Goal: Task Accomplishment & Management: Complete application form

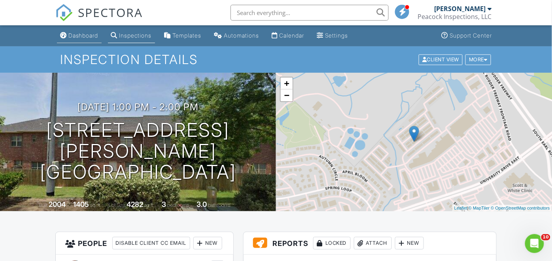
click at [80, 37] on div "Dashboard" at bounding box center [83, 35] width 30 height 7
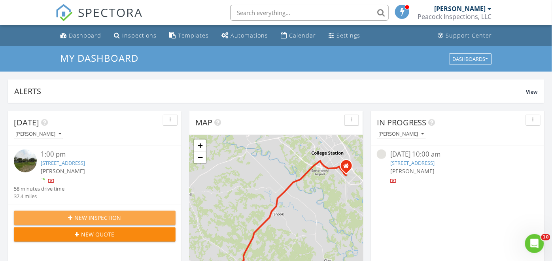
click at [93, 211] on button "New Inspection" at bounding box center [95, 218] width 162 height 14
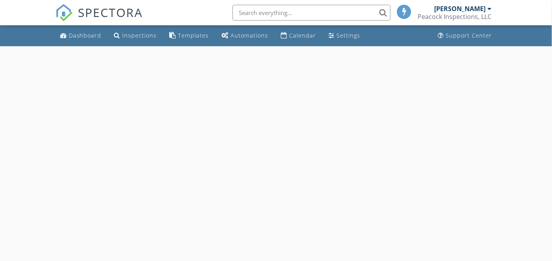
select select "7"
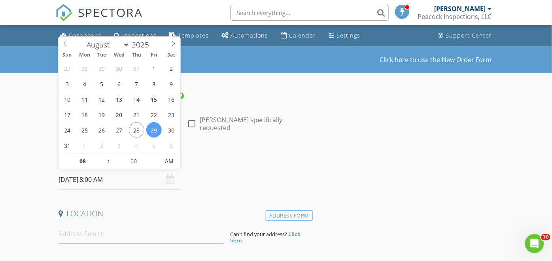
click at [89, 181] on input "[DATE] 8:00 AM" at bounding box center [120, 179] width 123 height 19
type input "09"
type input "[DATE] 9:00 AM"
click at [103, 156] on span at bounding box center [105, 157] width 6 height 8
type input "10"
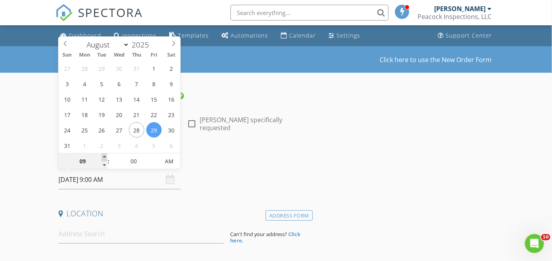
type input "[DATE] 10:00 AM"
click at [103, 156] on span at bounding box center [105, 157] width 6 height 8
type input "09"
type input "[DATE] 9:00 AM"
click at [104, 165] on span at bounding box center [105, 165] width 6 height 8
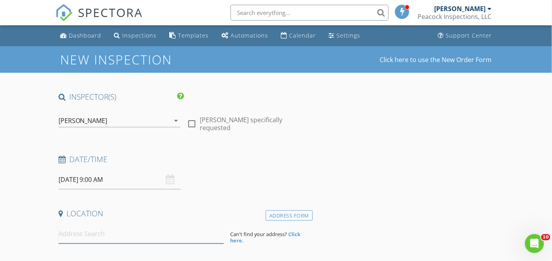
click at [90, 233] on input at bounding box center [141, 233] width 165 height 19
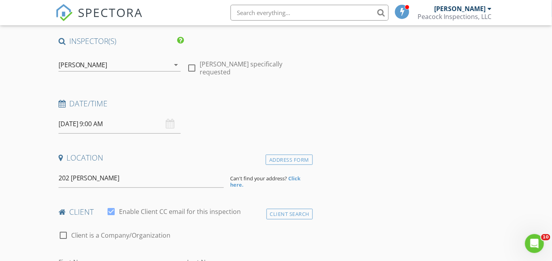
scroll to position [61, 0]
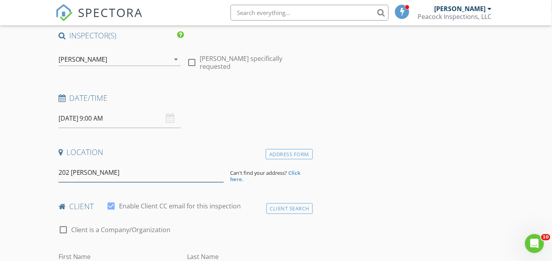
click at [100, 171] on input "202 [PERSON_NAME]" at bounding box center [141, 172] width 165 height 19
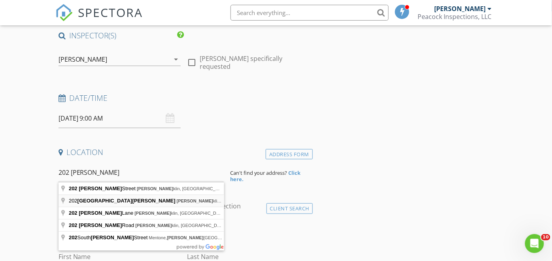
type input "[STREET_ADDRESS][PERSON_NAME]"
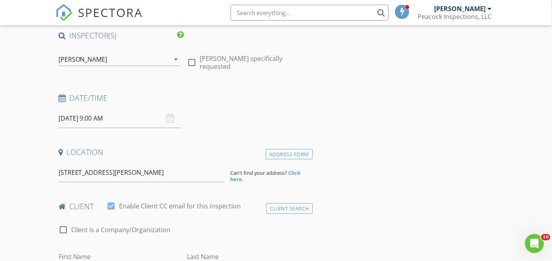
click at [292, 160] on div "Location" at bounding box center [183, 155] width 257 height 16
click at [296, 154] on div "Address Form" at bounding box center [289, 154] width 47 height 11
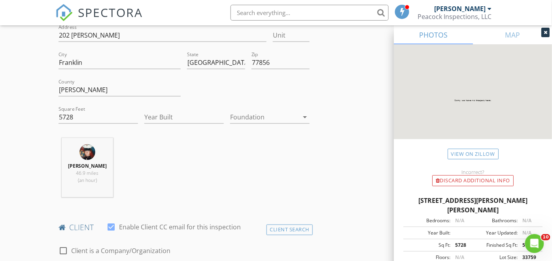
scroll to position [202, 0]
click at [78, 119] on input "5728" at bounding box center [98, 116] width 79 height 13
type input "5"
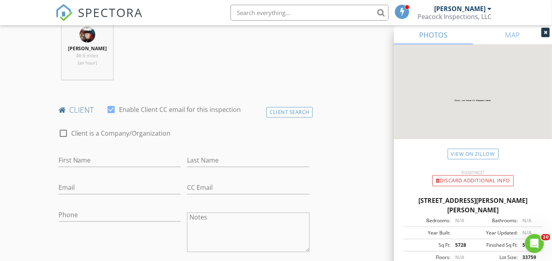
scroll to position [360, 0]
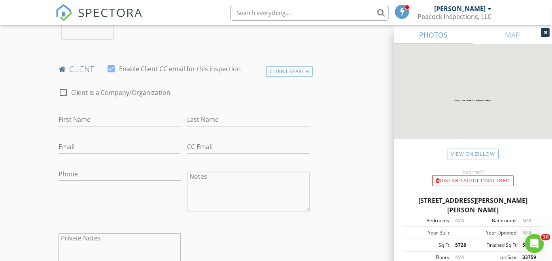
type input "1004"
click at [94, 115] on input "First Name" at bounding box center [120, 119] width 123 height 13
type input "Charlie"
type input "Neff"
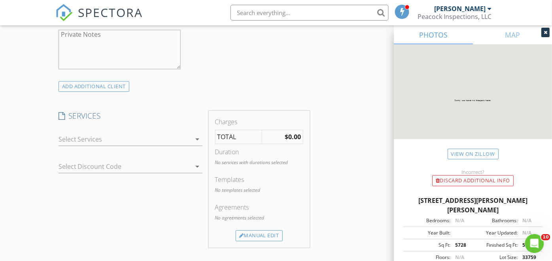
scroll to position [571, 0]
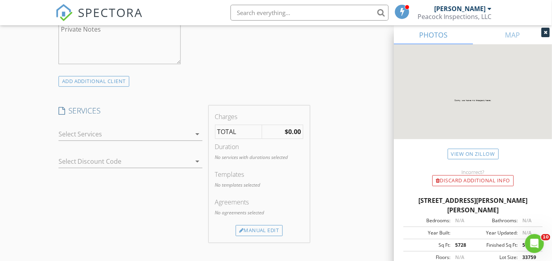
type input "979-777-9899"
click at [198, 129] on icon "arrow_drop_down" at bounding box center [197, 133] width 9 height 9
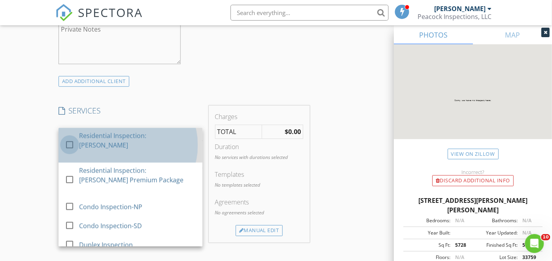
click at [72, 141] on div at bounding box center [69, 144] width 13 height 13
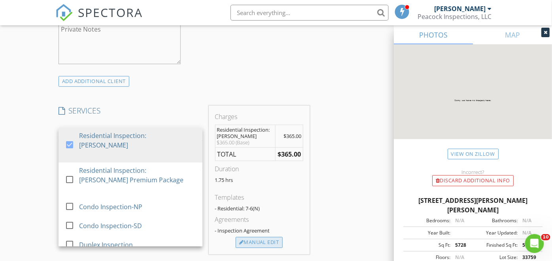
click at [253, 237] on div "Manual Edit" at bounding box center [259, 242] width 47 height 11
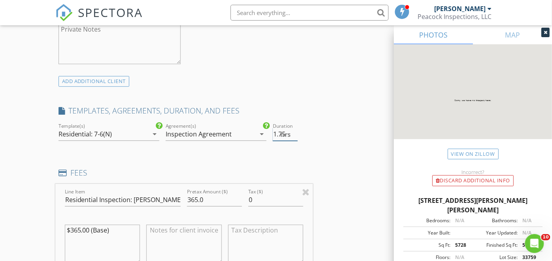
click at [286, 131] on span "hrs" at bounding box center [285, 134] width 10 height 6
click at [296, 131] on input "2" at bounding box center [285, 134] width 25 height 13
type input "2.5"
click at [296, 131] on input "2.5" at bounding box center [285, 134] width 25 height 13
drag, startPoint x: 208, startPoint y: 197, endPoint x: 151, endPoint y: 186, distance: 58.8
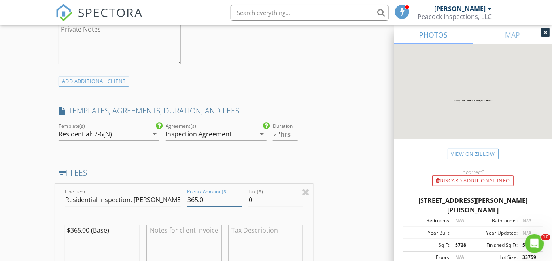
click at [151, 186] on div "Line Item Residential Inspection: Nathan Peacock Pretax Amount ($) 365.0 Tax ($…" at bounding box center [183, 231] width 257 height 95
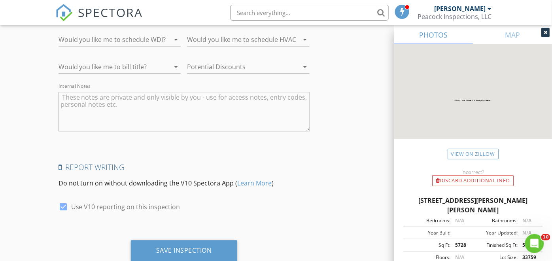
scroll to position [1313, 0]
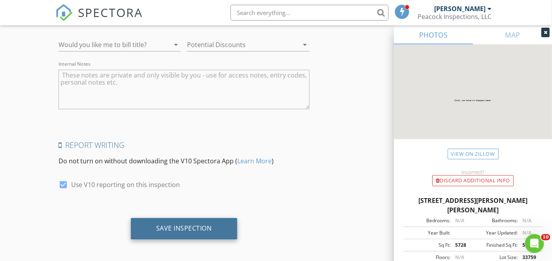
type input "390"
click at [169, 224] on div "Save Inspection" at bounding box center [184, 228] width 56 height 8
